Goal: Transaction & Acquisition: Purchase product/service

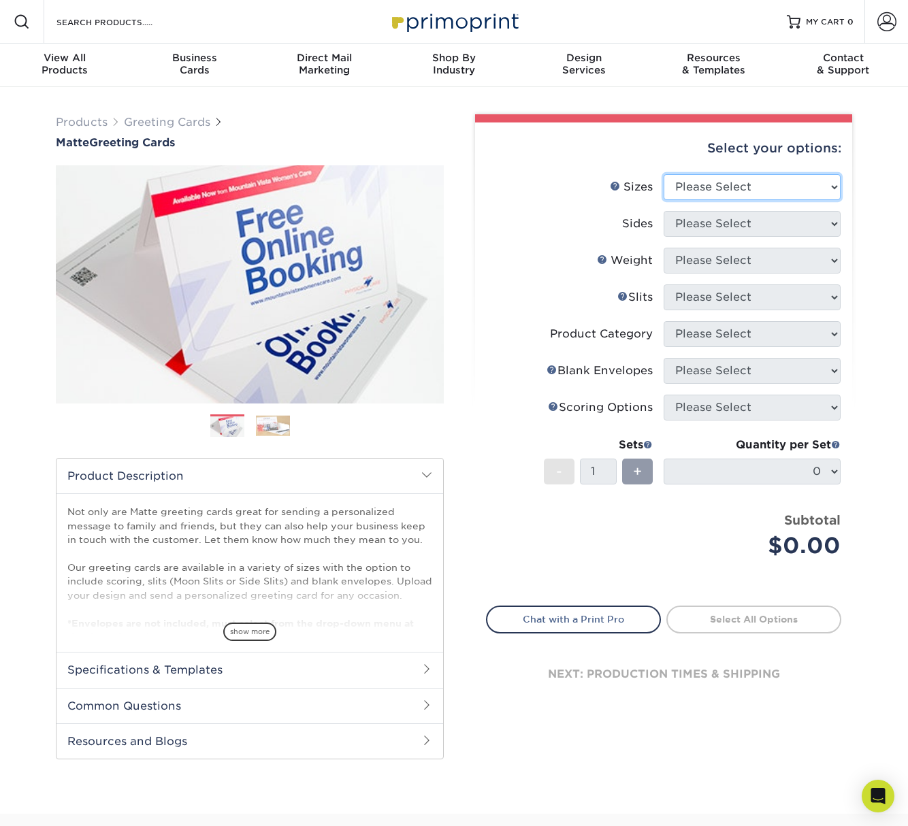
click at [714, 187] on select "Please Select 4.25" x 11" 5.5" x 8.5" 6" x 9" 6" x 12" 7" x 10" 8.5" x 11"" at bounding box center [752, 187] width 177 height 26
select select "7.00x10.00"
click at [664, 174] on select "Please Select 4.25" x 11" 5.5" x 8.5" 6" x 9" 6" x 12" 7" x 10" 8.5" x 11"" at bounding box center [752, 187] width 177 height 26
click at [712, 231] on select "Please Select Print Both Sides Print Front Only" at bounding box center [752, 224] width 177 height 26
select select "32d3c223-f82c-492b-b915-ba065a00862f"
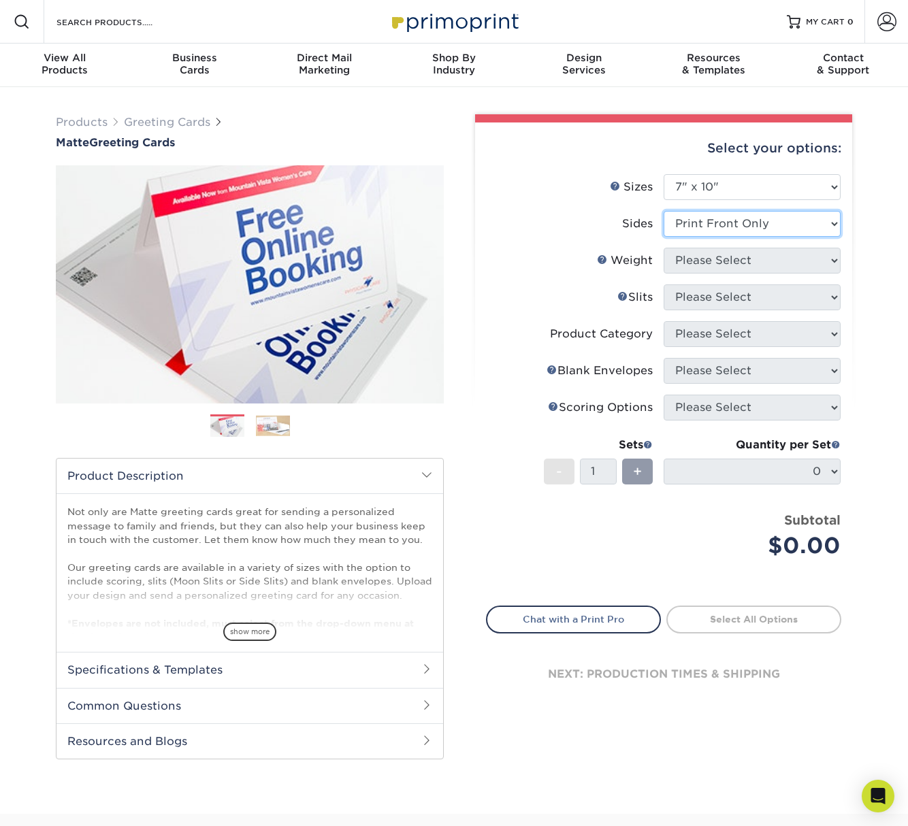
click at [664, 211] on select "Please Select Print Both Sides Print Front Only" at bounding box center [752, 224] width 177 height 26
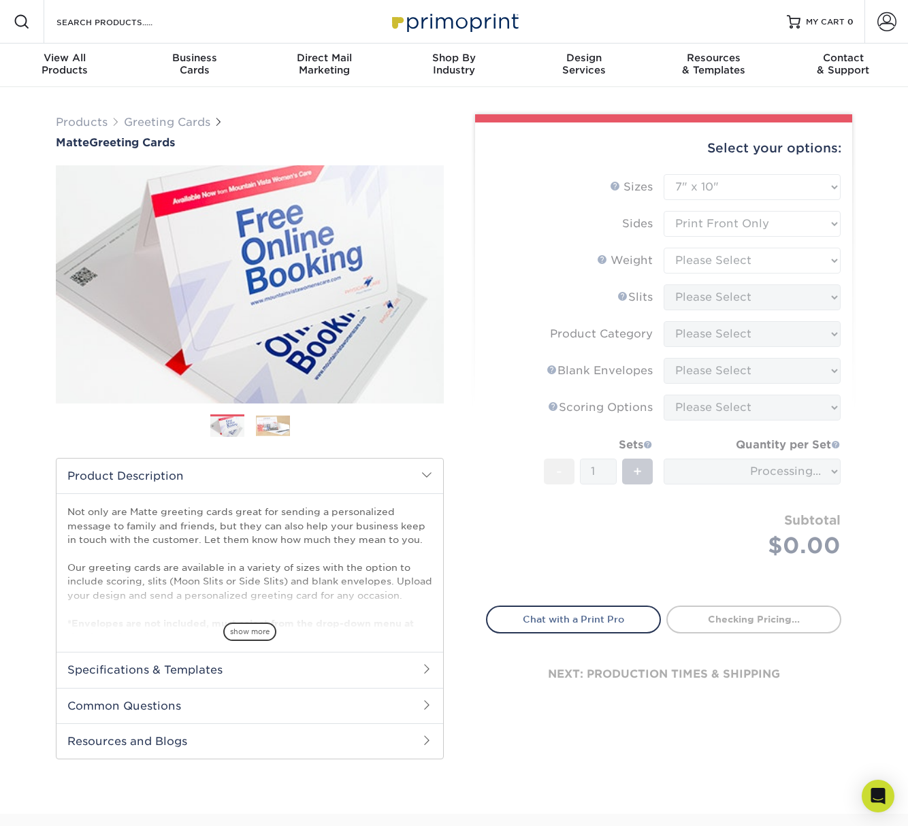
click at [717, 293] on form "Sizes Help Sizes Please Select 4.25" x 11" 5.5" x 8.5" 6" x 9" 6" x 12" 7" x 10…" at bounding box center [663, 382] width 355 height 416
click at [717, 269] on form "Sizes Help Sizes Please Select 4.25" x 11" 5.5" x 8.5" 6" x 9" 6" x 12" 7" x 10…" at bounding box center [663, 382] width 355 height 416
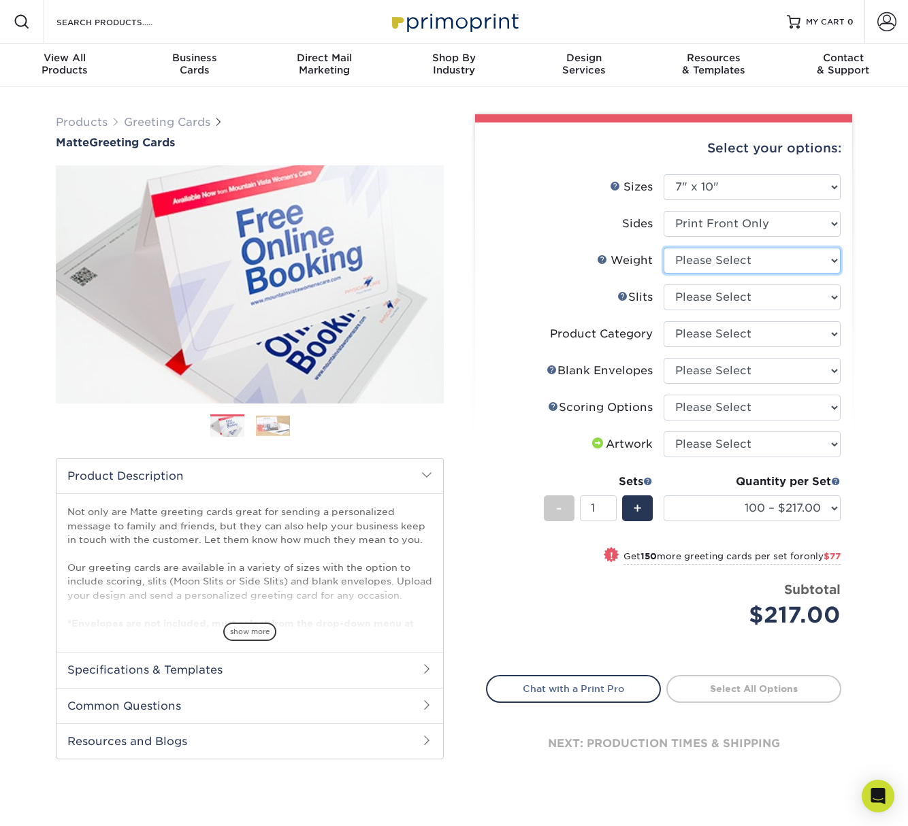
click at [714, 252] on select "Please Select 14PT" at bounding box center [752, 261] width 177 height 26
select select "14PT"
click at [664, 248] on select "Please Select 14PT" at bounding box center [752, 261] width 177 height 26
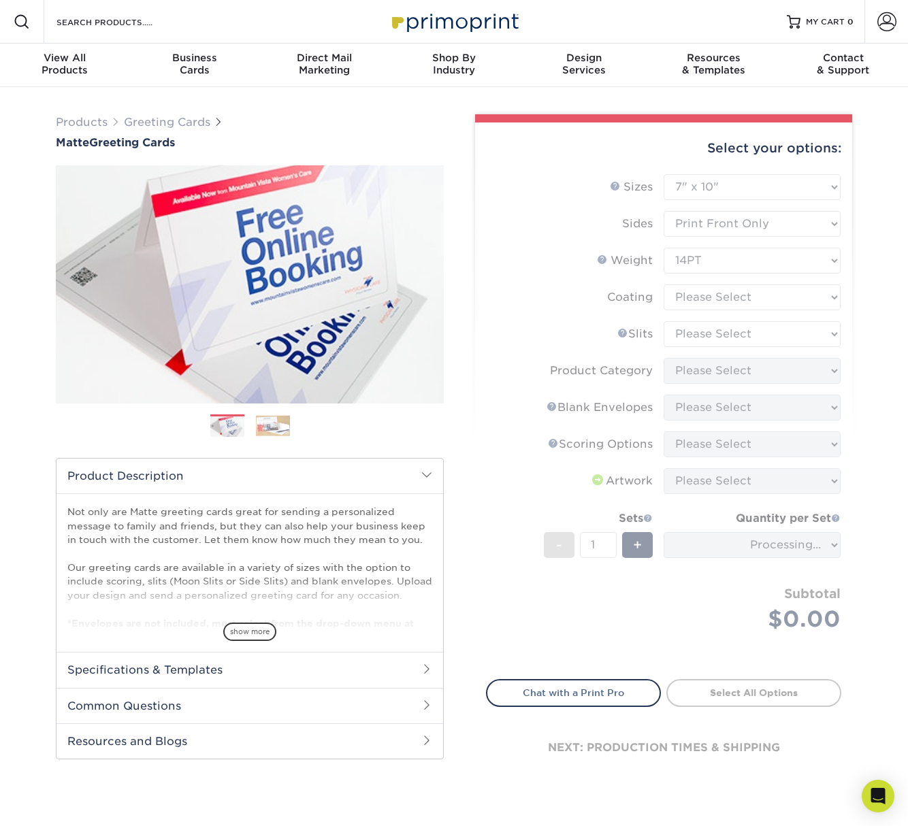
click at [712, 290] on form "Sizes Help Sizes Please Select 4.25" x 11" 5.5" x 8.5" 6" x 9" 6" x 12" 7" x 10…" at bounding box center [663, 418] width 355 height 489
click at [727, 266] on form "Sizes Help Sizes Please Select 4.25" x 11" 5.5" x 8.5" 6" x 9" 6" x 12" 7" x 10…" at bounding box center [663, 418] width 355 height 489
click at [730, 298] on form "Sizes Help Sizes Please Select 4.25" x 11" 5.5" x 8.5" 6" x 9" 6" x 12" 7" x 10…" at bounding box center [663, 418] width 355 height 489
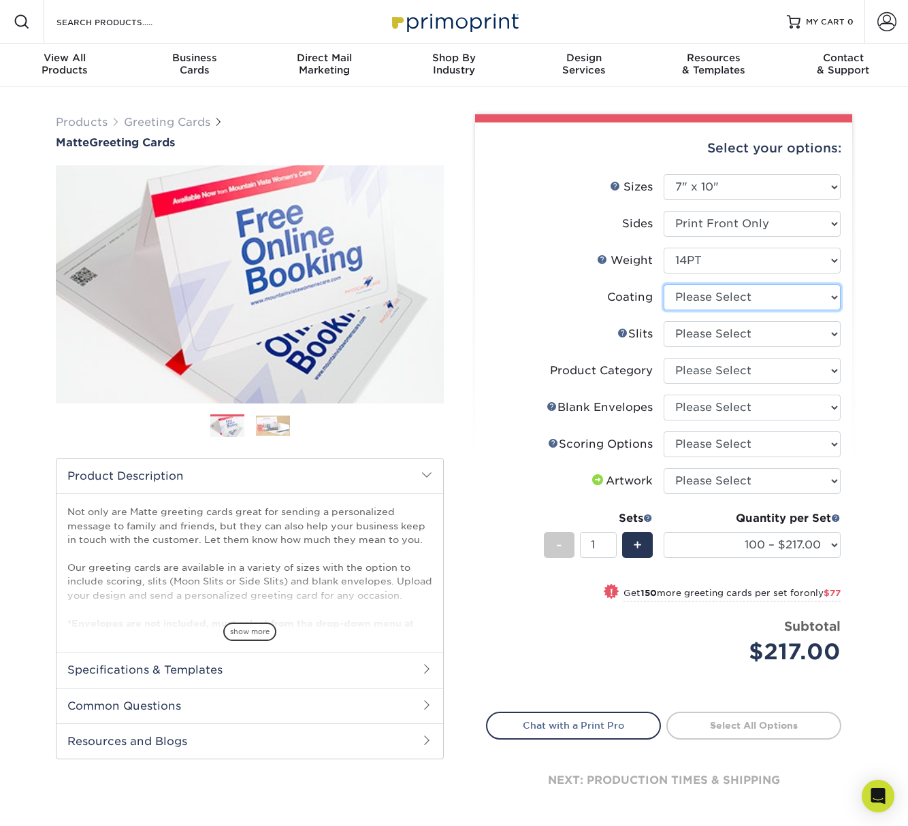
click at [730, 298] on select at bounding box center [752, 298] width 177 height 26
select select "121bb7b5-3b4d-429f-bd8d-bbf80e953313"
click at [664, 285] on select at bounding box center [752, 298] width 177 height 26
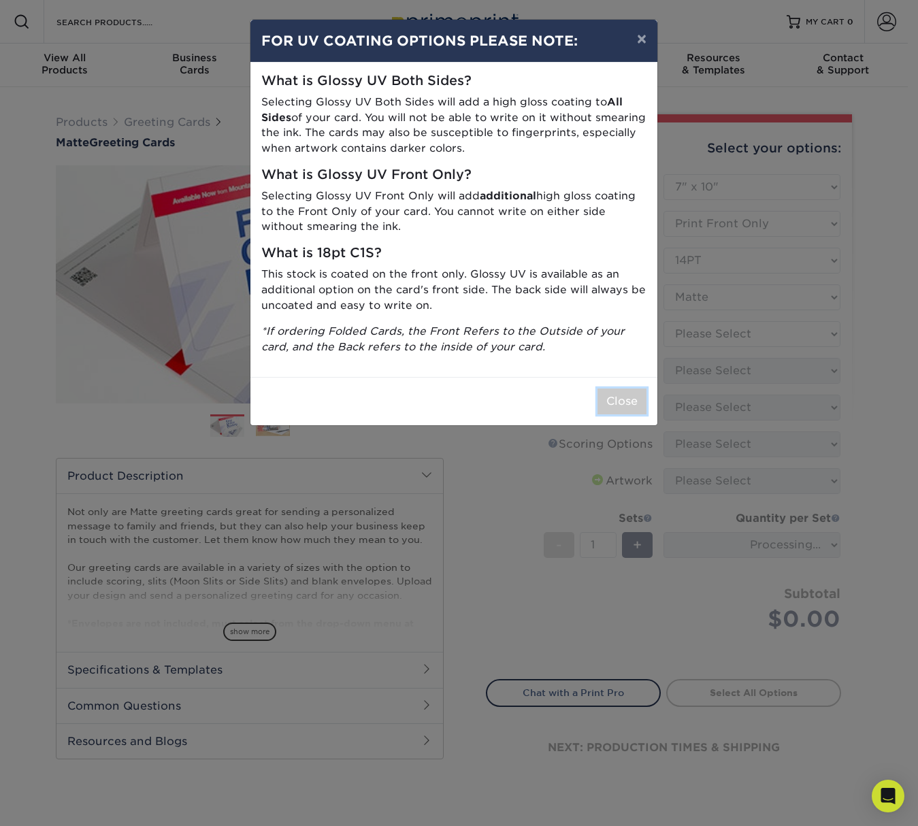
drag, startPoint x: 627, startPoint y: 400, endPoint x: 712, endPoint y: 441, distance: 94.7
click at [627, 400] on button "Close" at bounding box center [622, 402] width 49 height 26
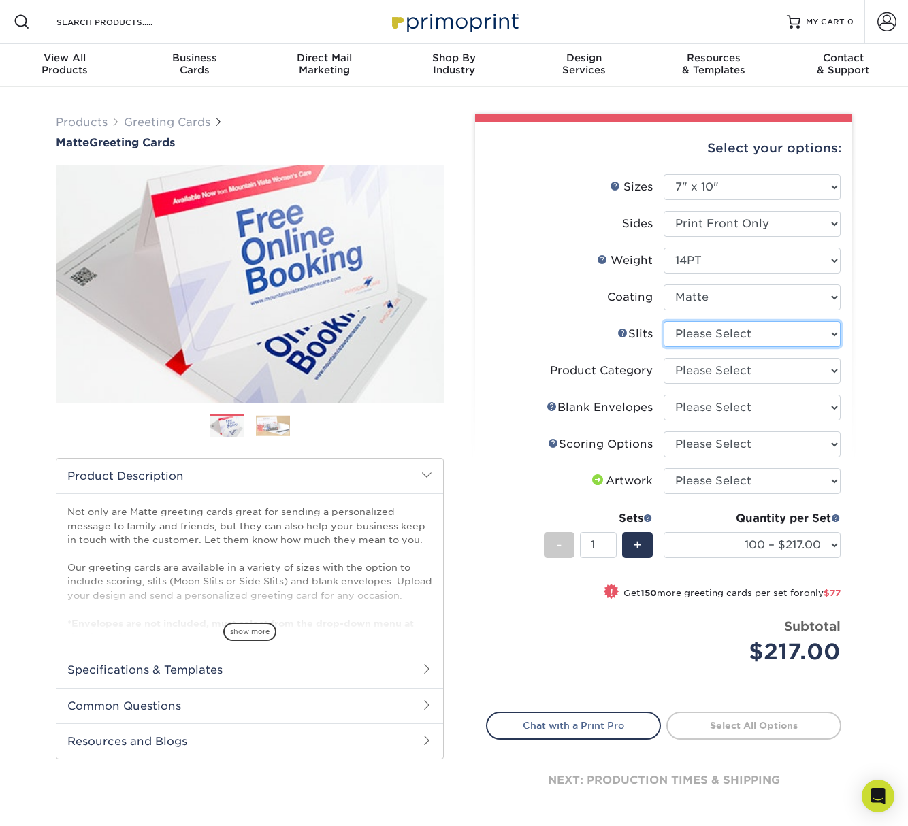
click at [783, 325] on select "Please Select Moon Slits Bottom Panel Moon Slits Right Panel No Gift Card Slits…" at bounding box center [752, 334] width 177 height 26
click at [716, 371] on select "Please Select Greeting Cards" at bounding box center [752, 371] width 177 height 26
select select "b7f8198f-f281-4438-a52e-cd7a5c5c0cfc"
click at [664, 358] on select "Please Select Greeting Cards" at bounding box center [752, 371] width 177 height 26
click at [719, 402] on select "Please Select No Blank Envelopes Yes 100 Envelopes A7 Yes 250 Envelopes A7 Yes …" at bounding box center [752, 408] width 177 height 26
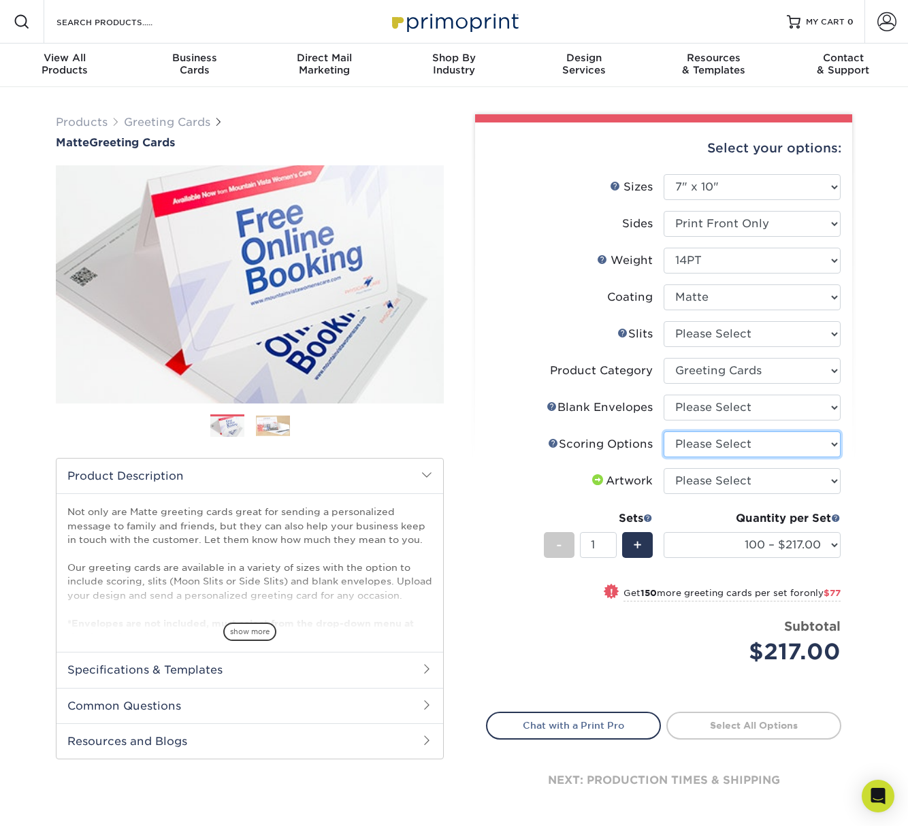
click at [773, 455] on select "Please Select Score in Half" at bounding box center [752, 445] width 177 height 26
select select "b23166fa-223a-4016-b2d3-d3438452c7d9"
click at [664, 432] on select "Please Select Score in Half" at bounding box center [752, 445] width 177 height 26
click at [771, 474] on select "Please Select I will upload files I need a design - $75" at bounding box center [752, 481] width 177 height 26
select select "upload"
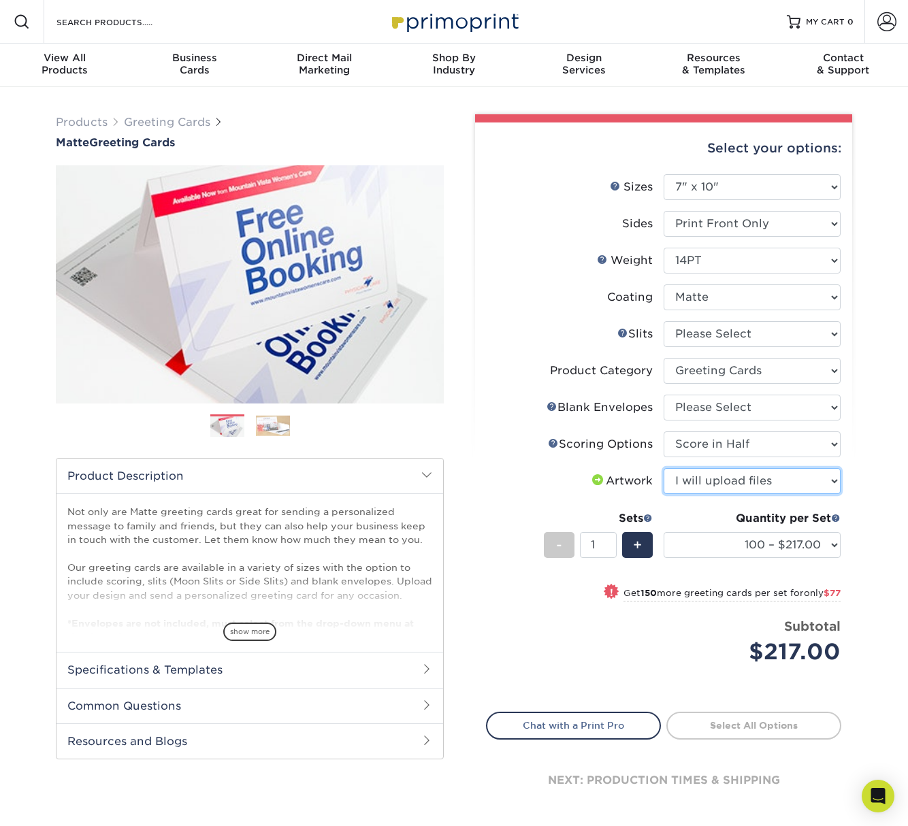
click at [664, 468] on select "Please Select I will upload files I need a design - $75" at bounding box center [752, 481] width 177 height 26
